Goal: Task Accomplishment & Management: Complete application form

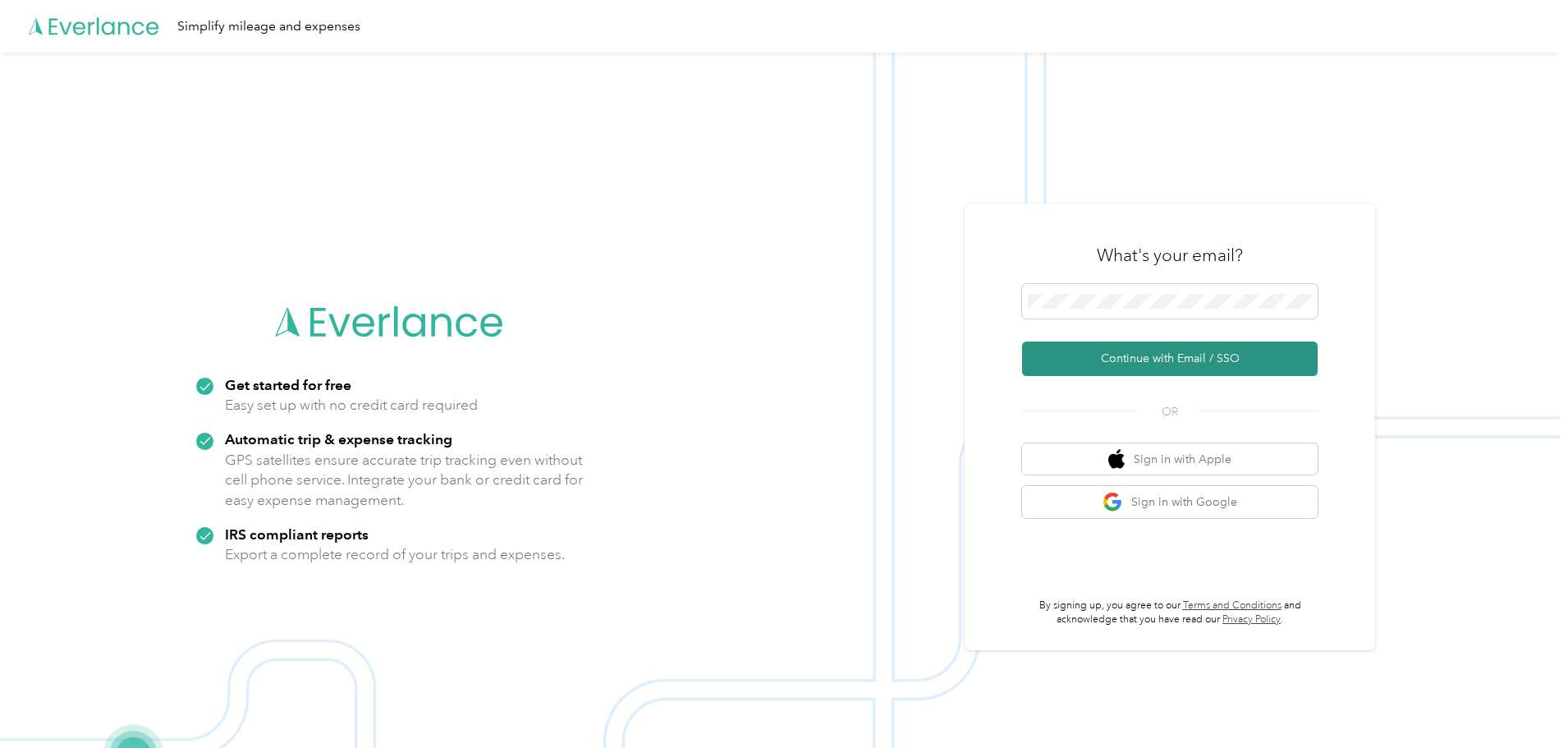
click at [1191, 357] on button "Continue with Email / SSO" at bounding box center [1170, 359] width 296 height 35
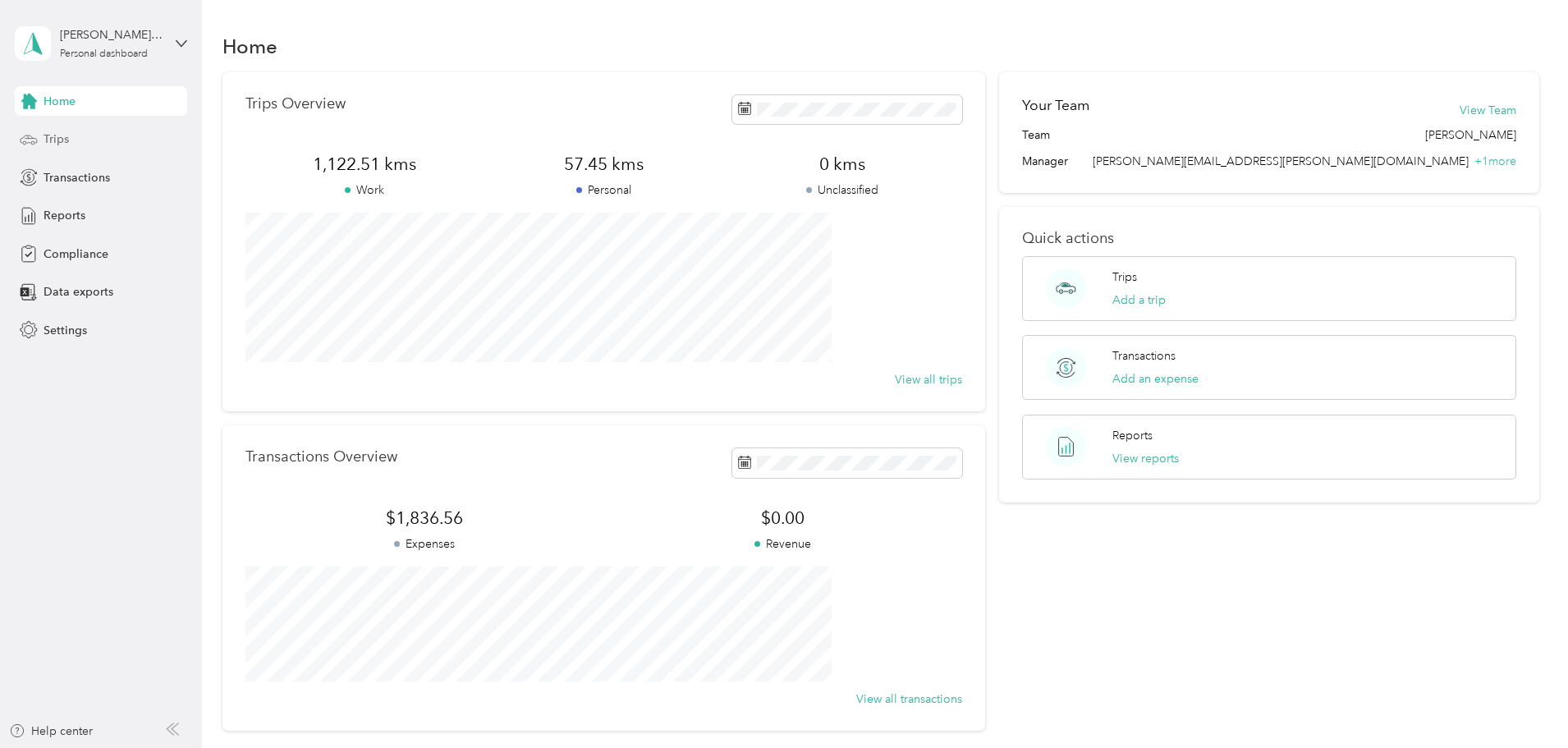
click at [57, 134] on span "Trips" at bounding box center [56, 139] width 25 height 17
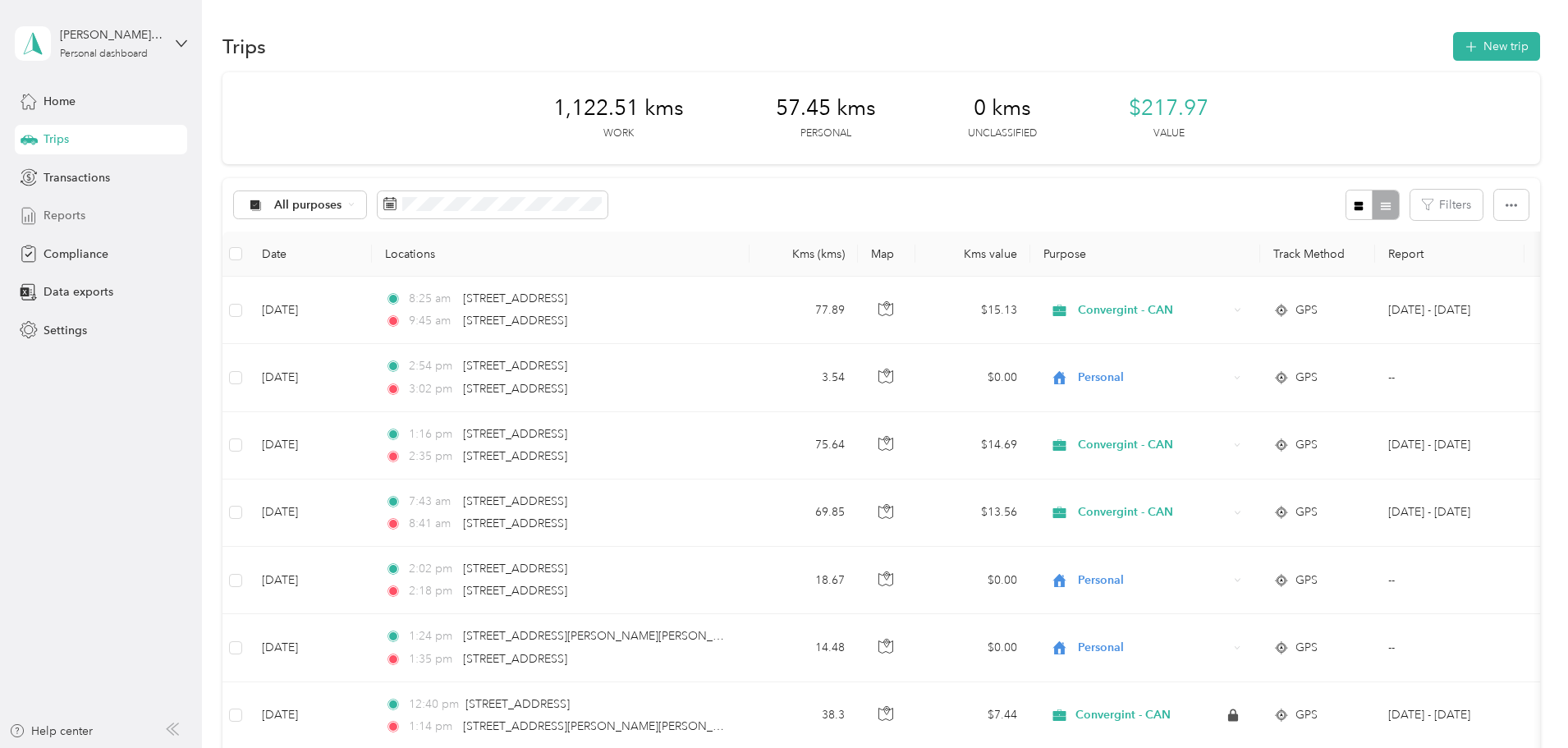
click at [63, 217] on span "Reports" at bounding box center [64, 216] width 42 height 17
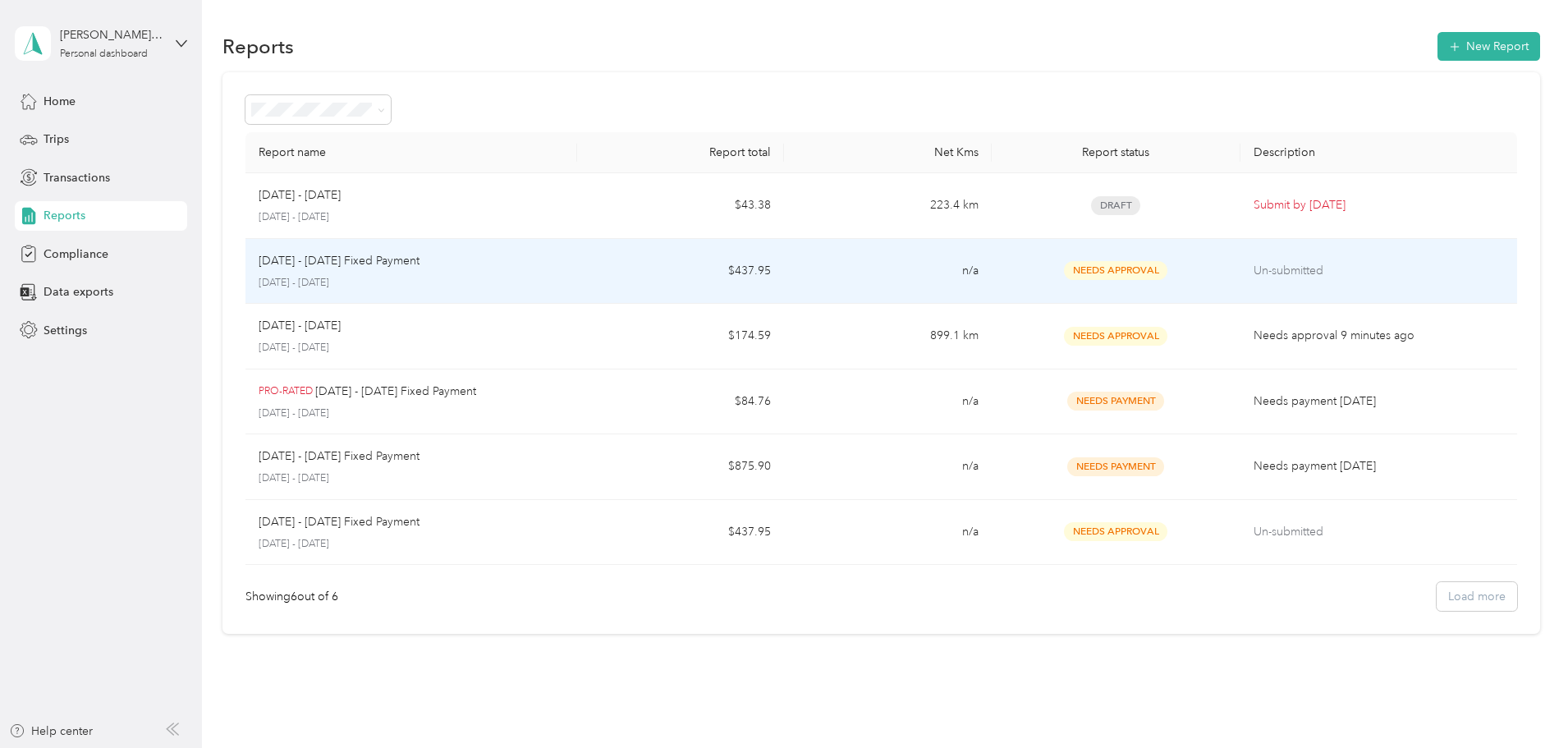
click at [419, 261] on p "Sep 1 - 30, 2025 Fixed Payment" at bounding box center [338, 261] width 161 height 18
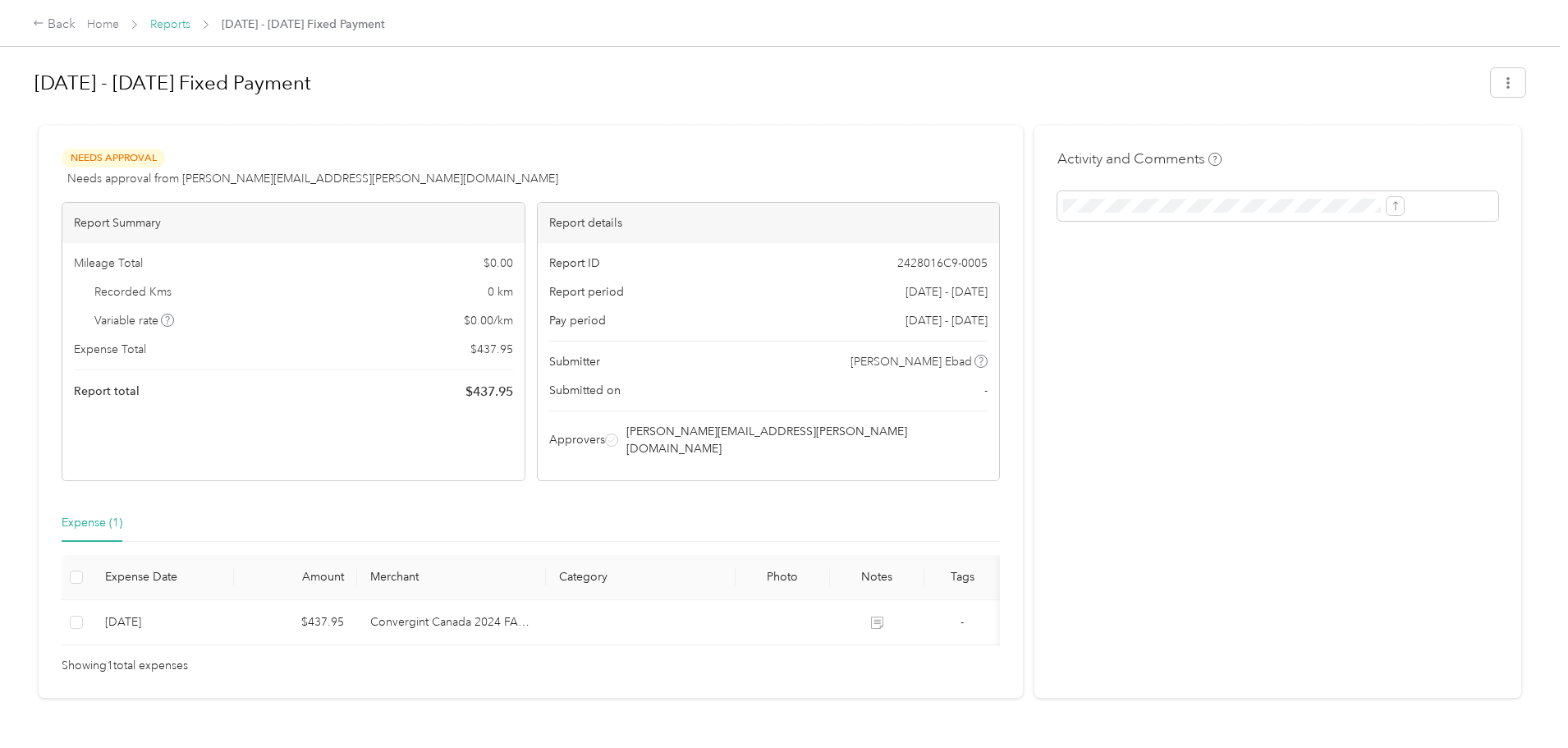
click at [190, 26] on link "Reports" at bounding box center [170, 24] width 40 height 14
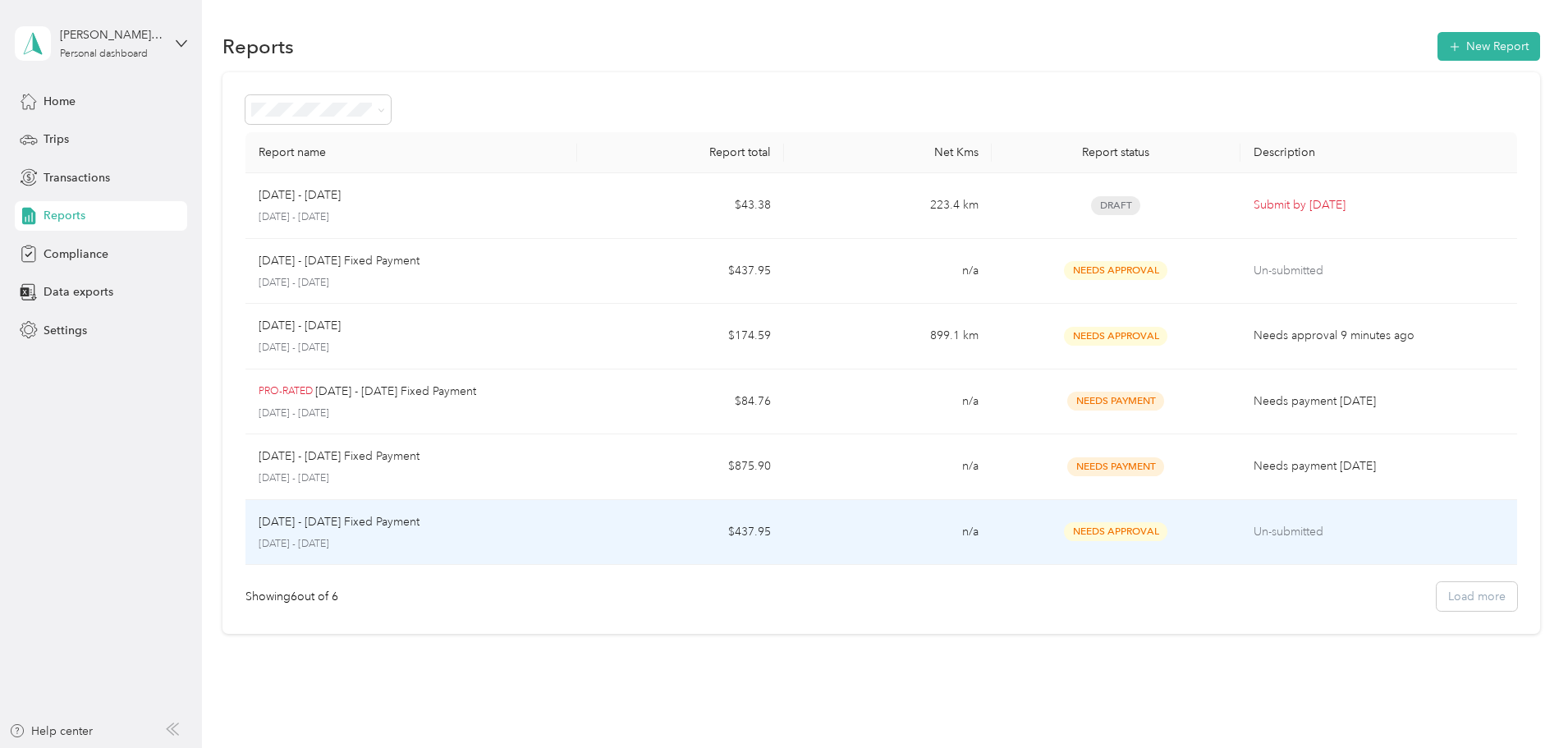
click at [492, 533] on div "Aug 1 - 31, 2025 Fixed Payment August 1 - 31, 2025" at bounding box center [410, 532] width 305 height 38
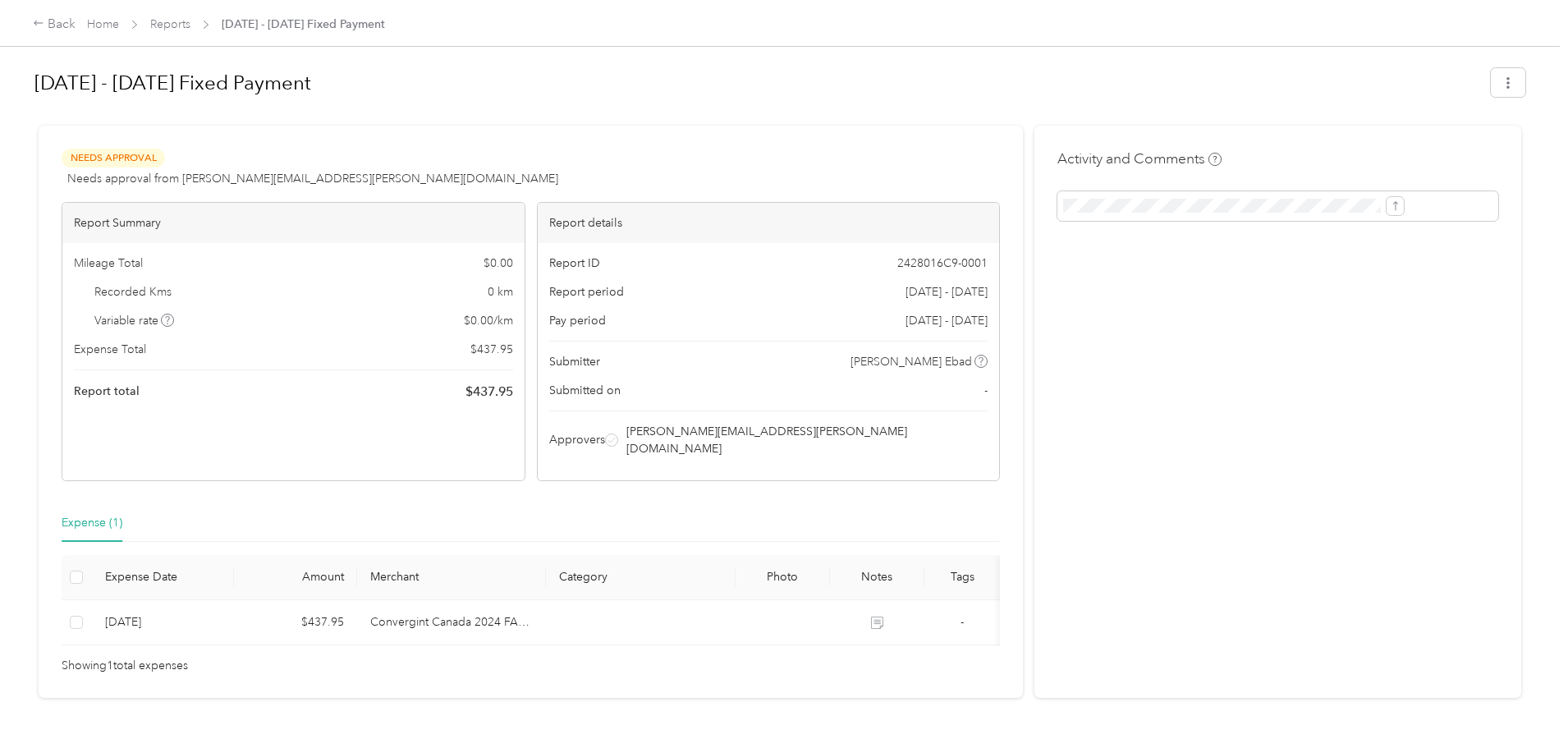
scroll to position [43, 0]
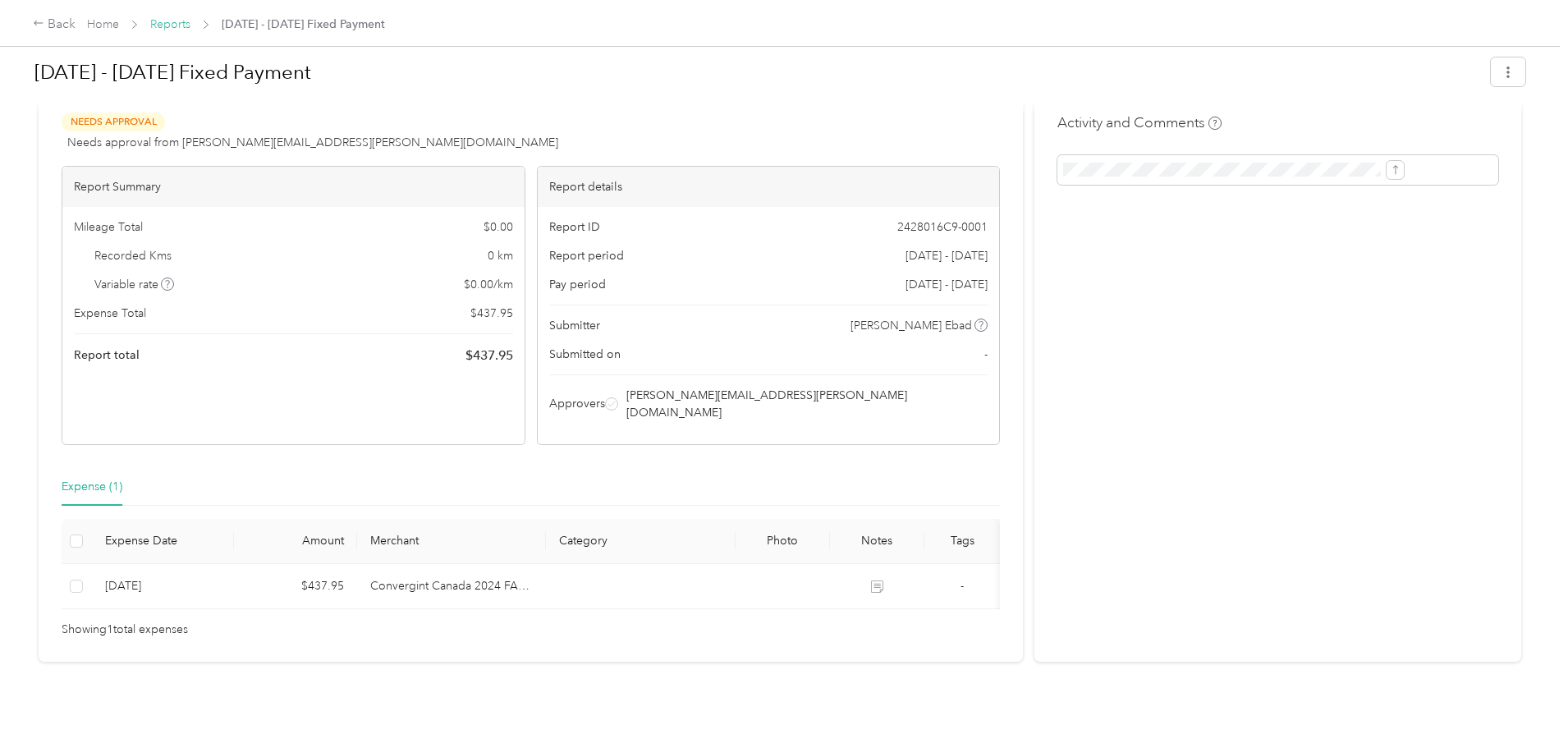
click at [190, 24] on link "Reports" at bounding box center [170, 24] width 40 height 14
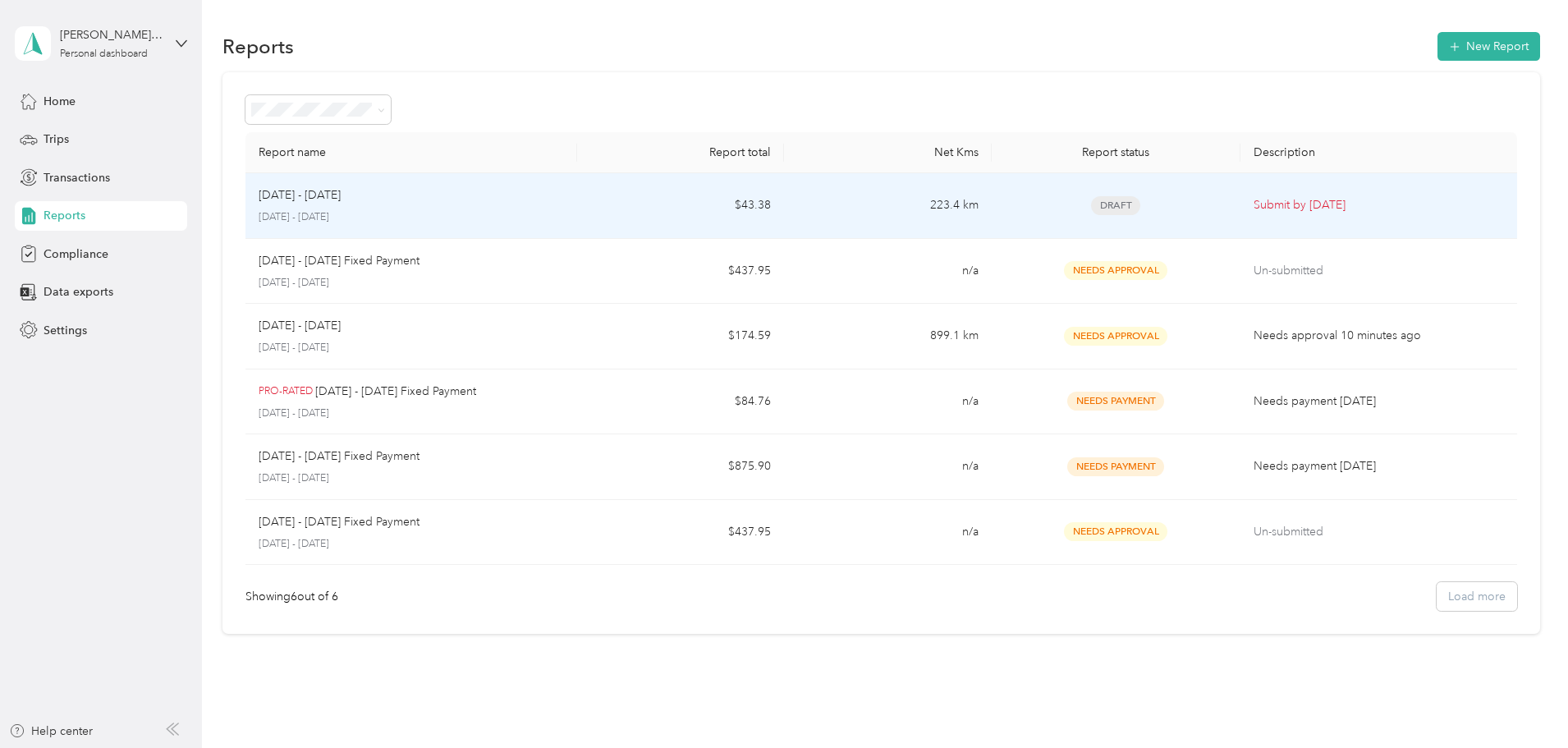
click at [564, 192] on div "Sep 1 - 30, 2025" at bounding box center [410, 195] width 305 height 18
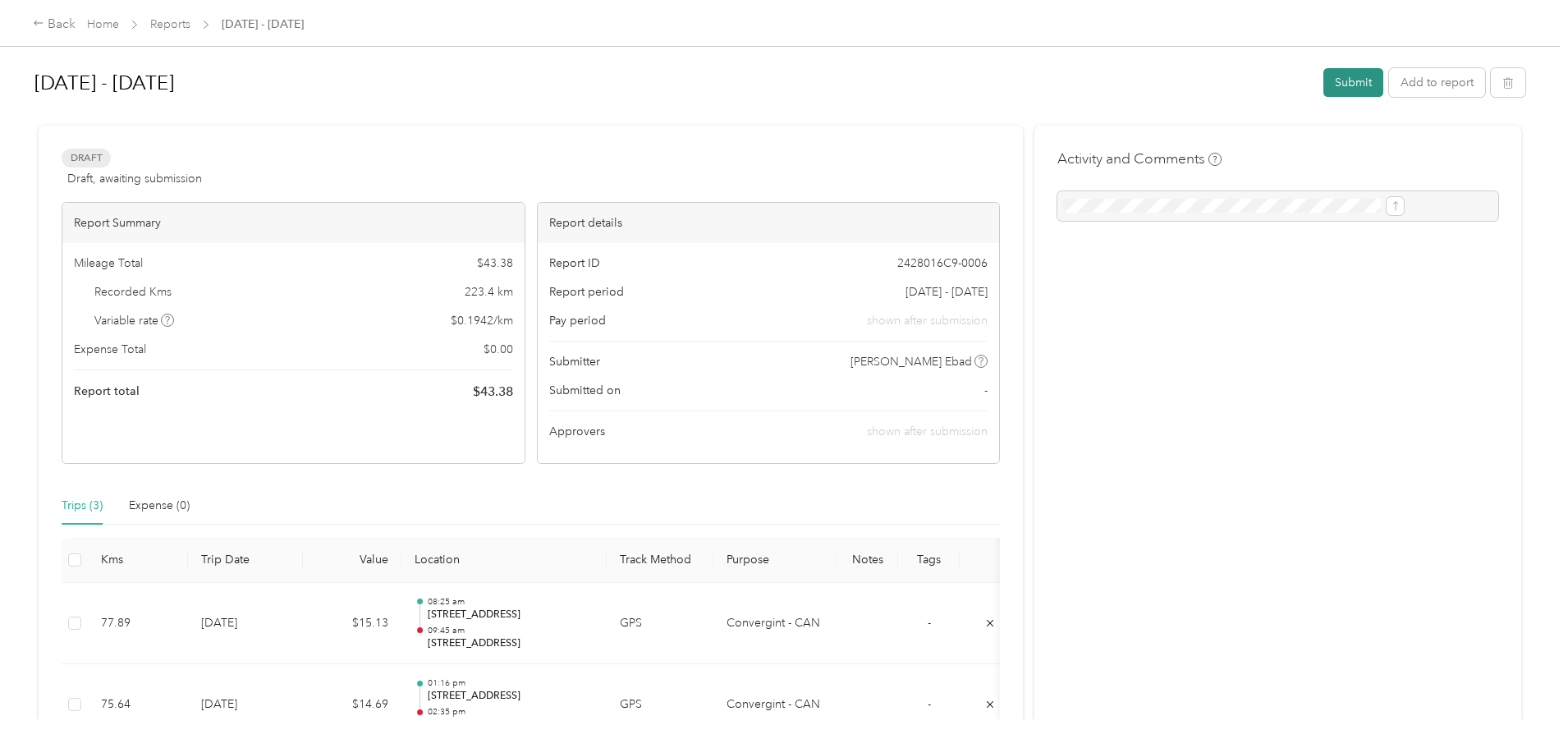
click at [1323, 79] on button "Submit" at bounding box center [1352, 82] width 60 height 29
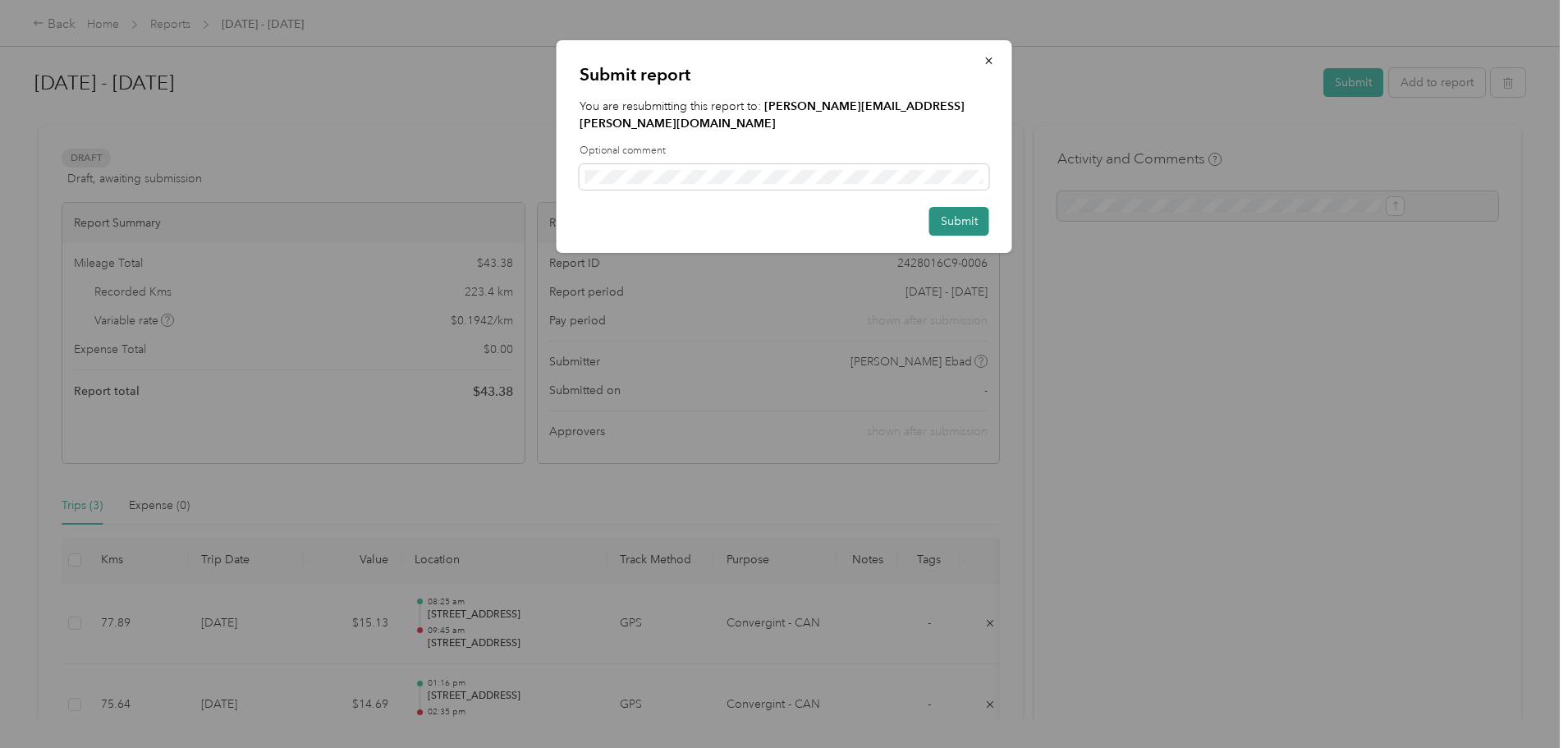
click at [964, 207] on button "Submit" at bounding box center [958, 221] width 60 height 29
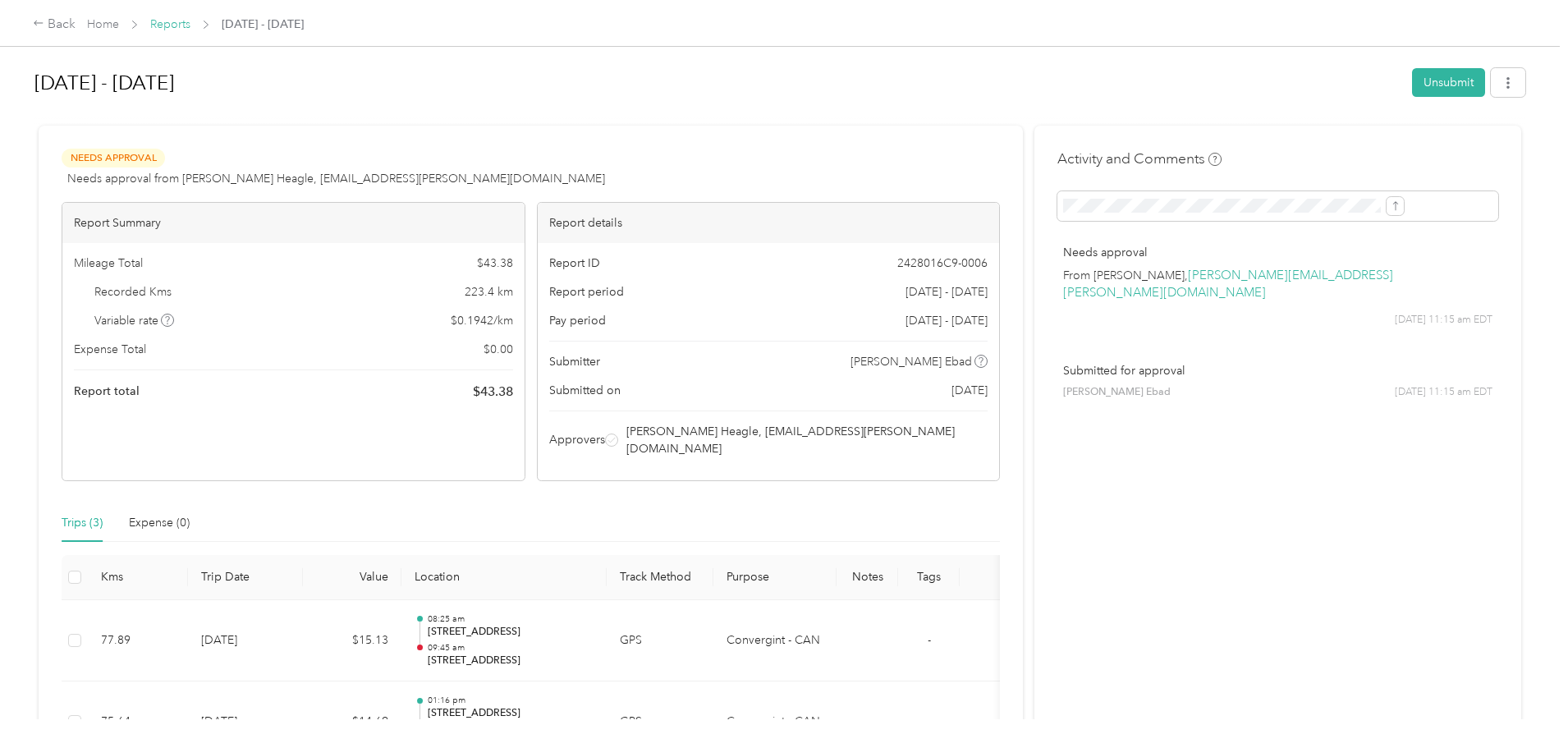
click at [190, 26] on link "Reports" at bounding box center [170, 24] width 40 height 14
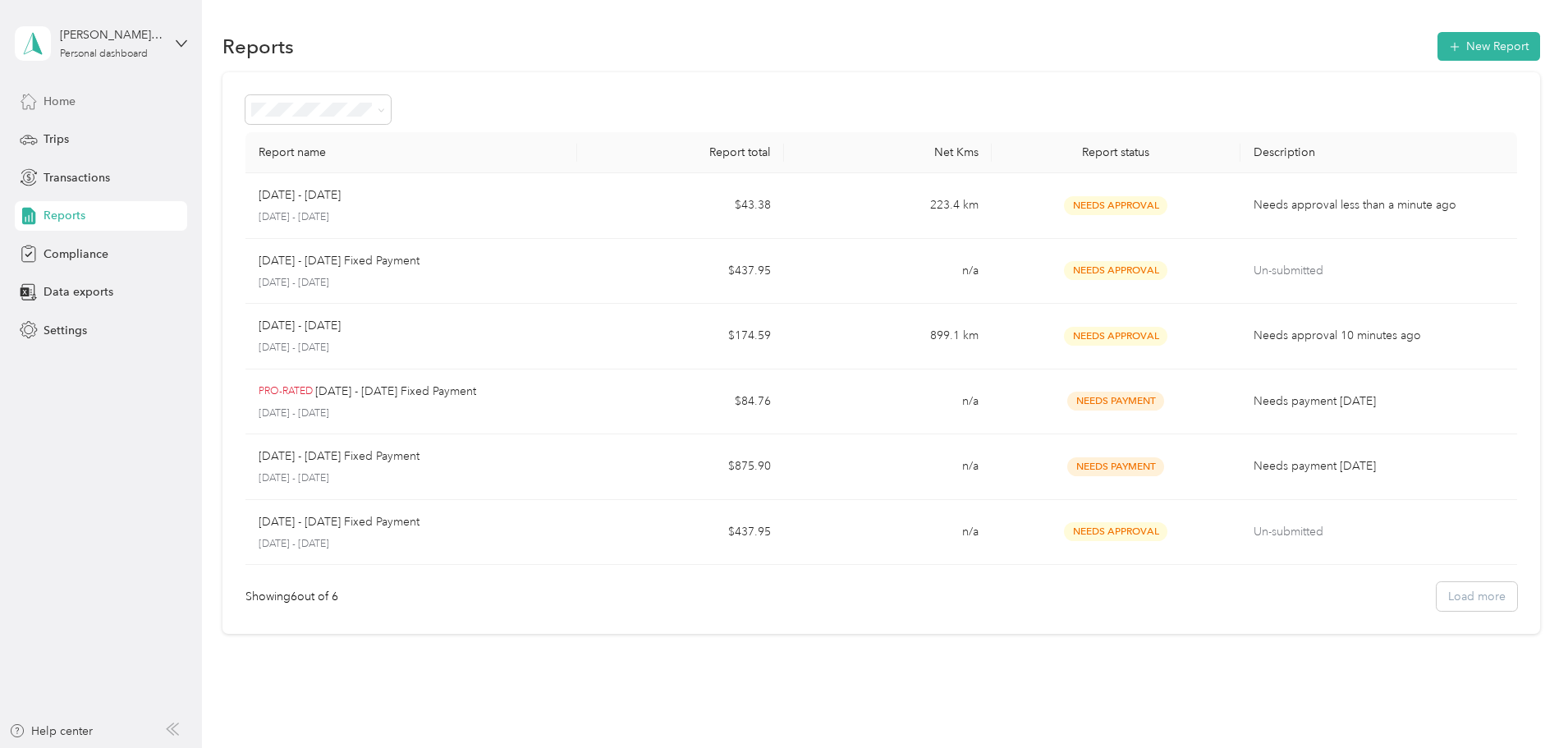
click at [63, 100] on span "Home" at bounding box center [59, 102] width 32 height 17
